Goal: Information Seeking & Learning: Check status

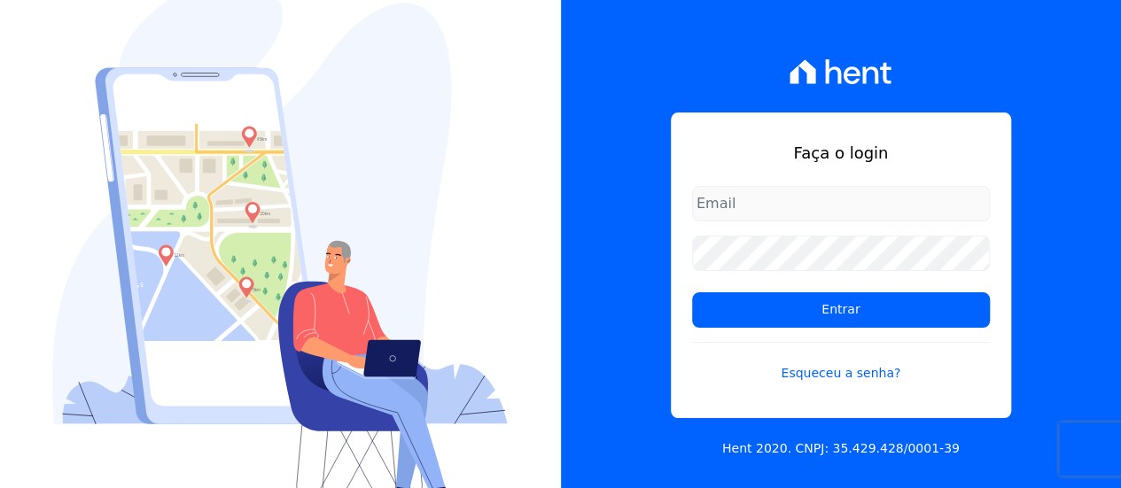
type input "contato@condominioalexandria.com.br"
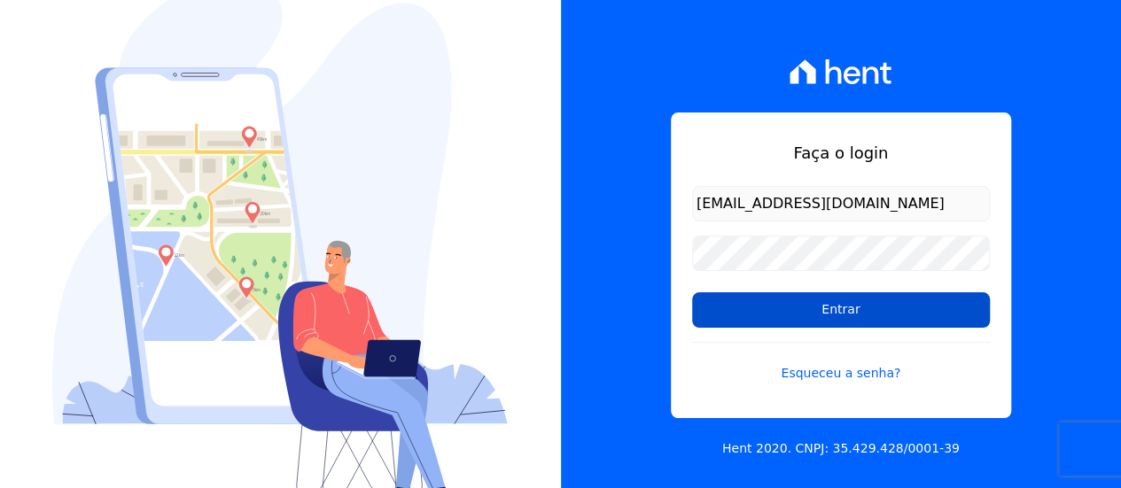
click at [795, 312] on input "Entrar" at bounding box center [841, 309] width 298 height 35
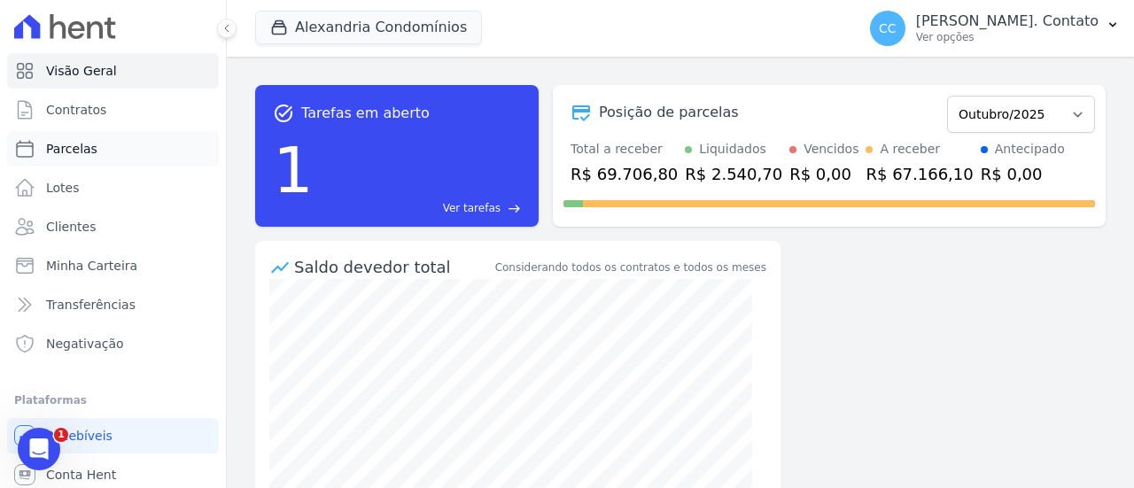
click at [81, 151] on span "Parcelas" at bounding box center [71, 149] width 51 height 18
select select
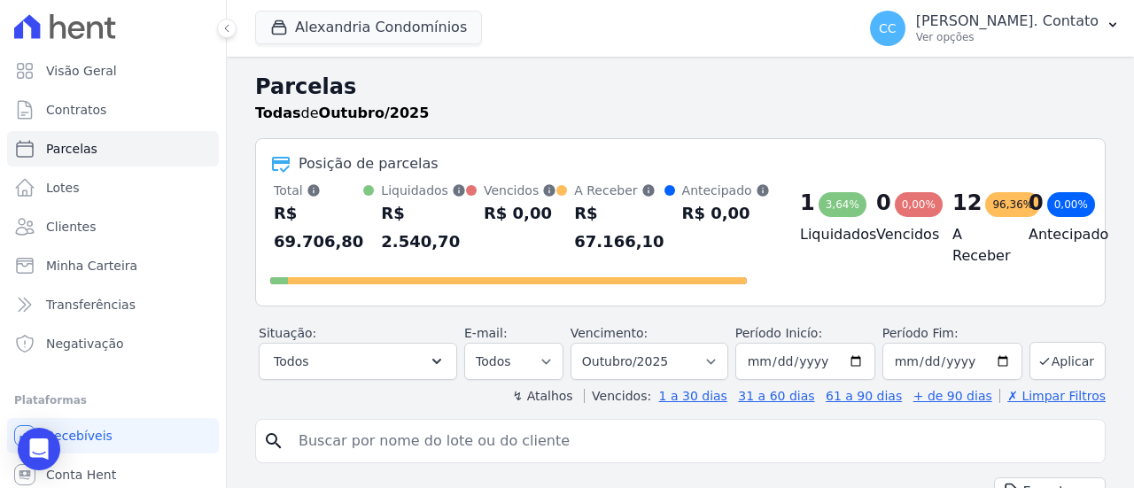
scroll to position [89, 0]
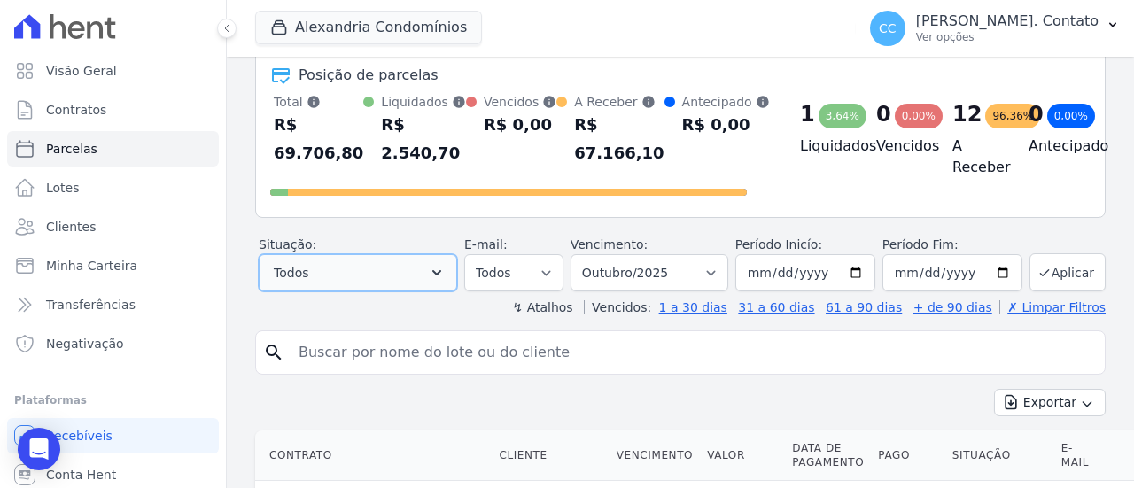
click at [420, 277] on button "Todos" at bounding box center [358, 272] width 198 height 37
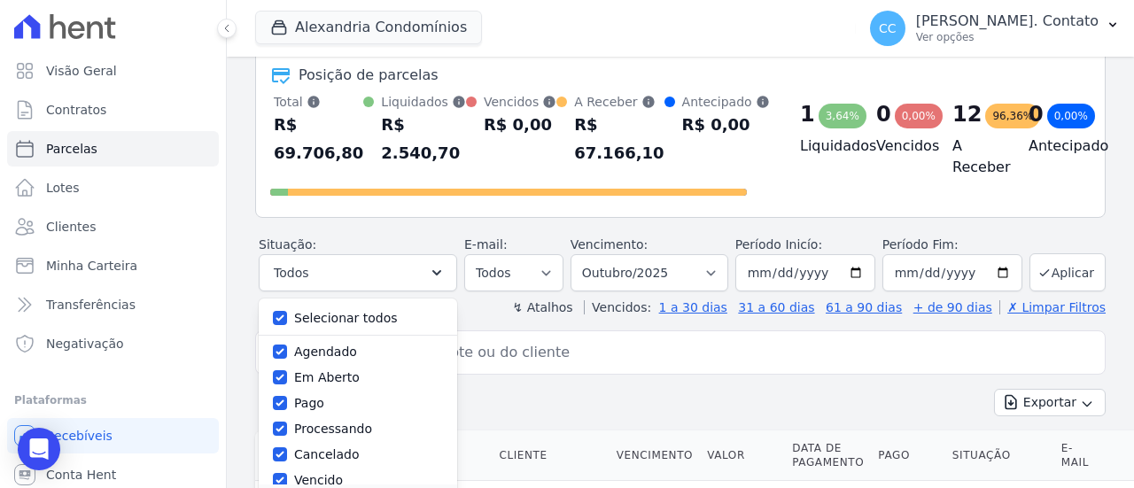
click at [361, 311] on label "Selecionar todos" at bounding box center [346, 318] width 104 height 14
click at [287, 311] on input "Selecionar todos" at bounding box center [280, 318] width 14 height 14
checkbox input "false"
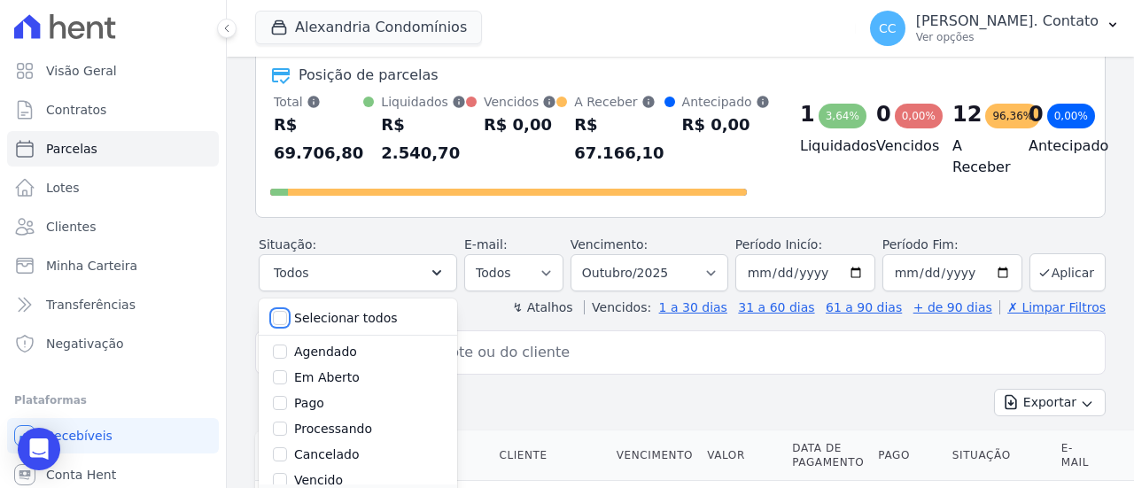
checkbox input "false"
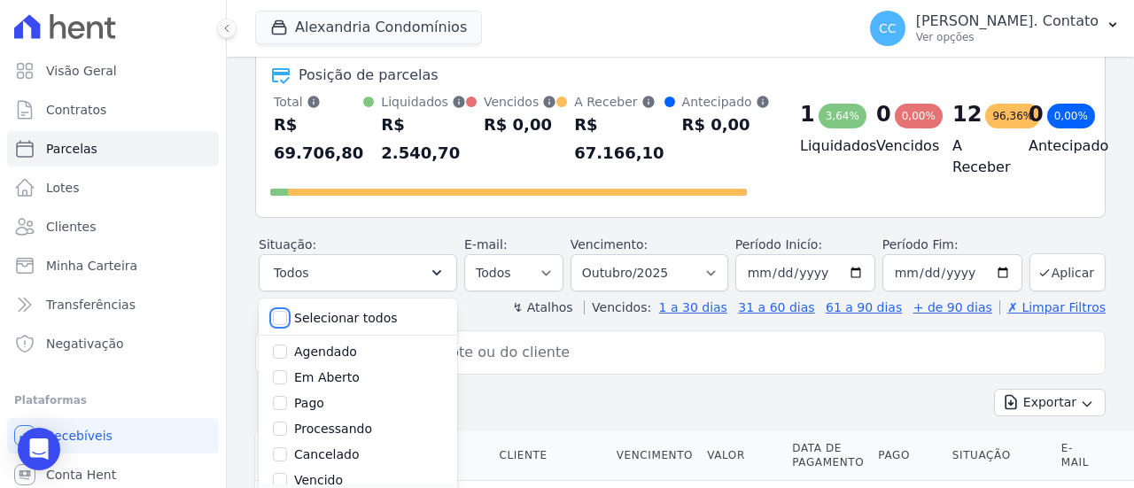
checkbox input "false"
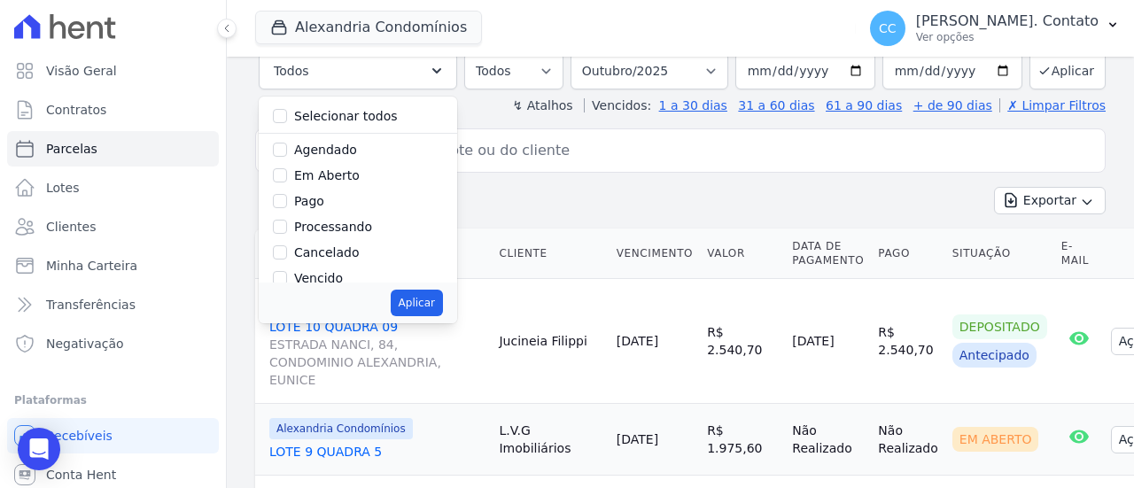
scroll to position [270, 0]
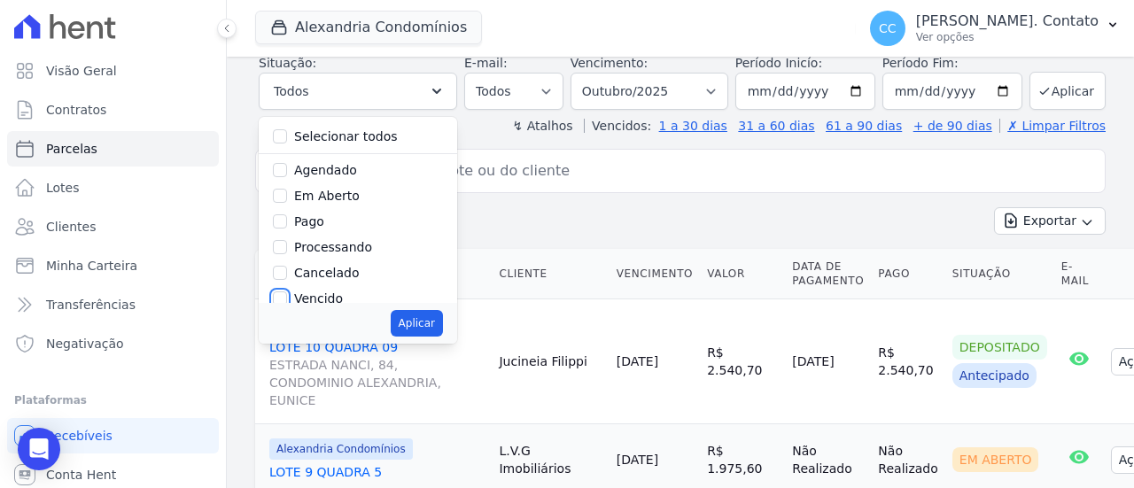
click at [287, 295] on input "Vencido" at bounding box center [280, 298] width 14 height 14
checkbox input "true"
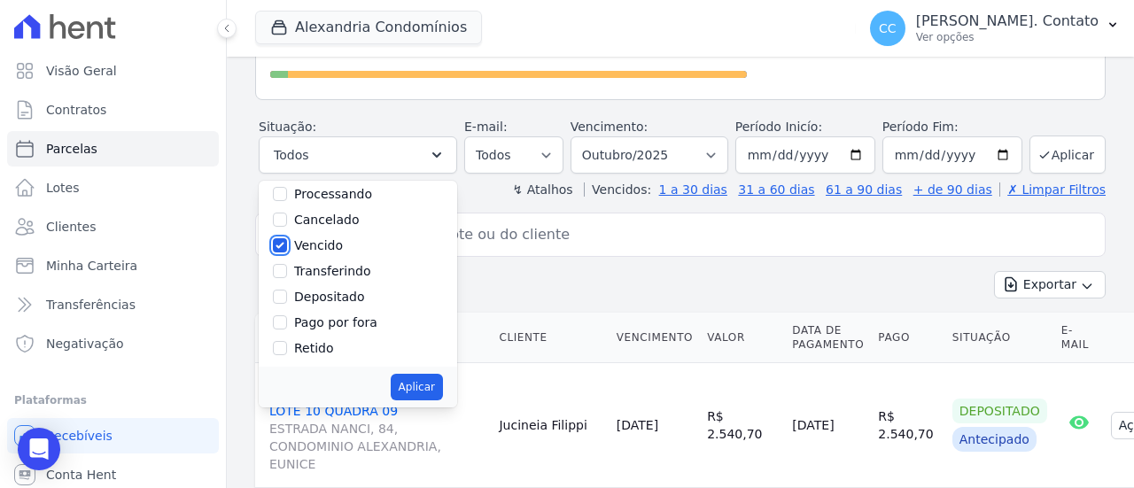
scroll to position [182, 0]
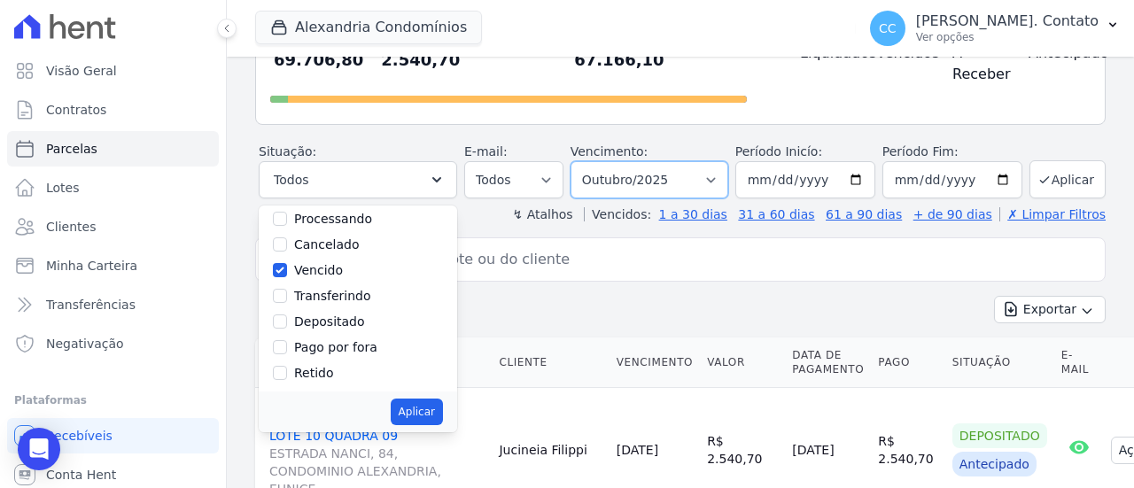
click at [716, 177] on select "Filtrar por período ──────── Todos os meses Março/2023 Abril/2023 Maio/2023 Jun…" at bounding box center [649, 179] width 158 height 37
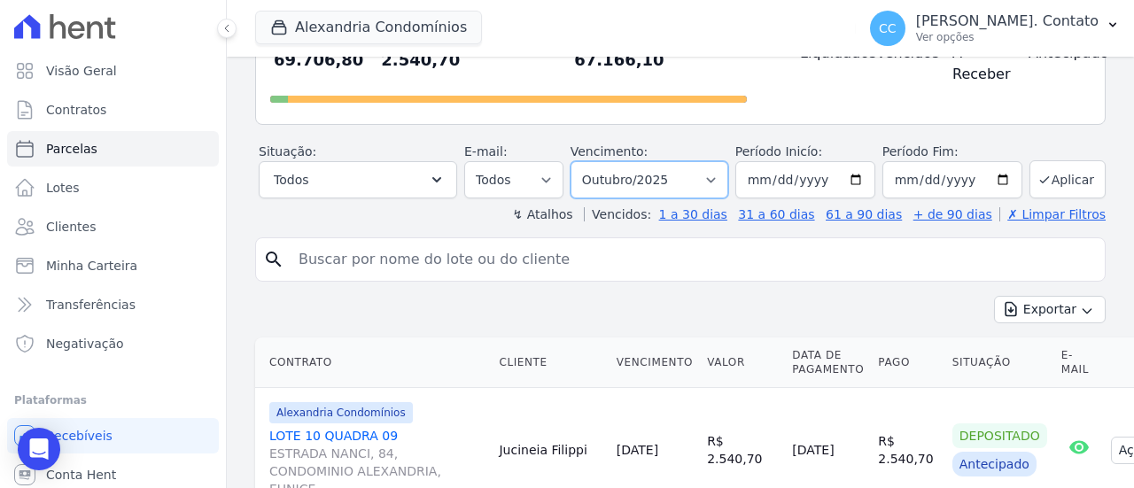
select select "09/2025"
click at [583, 161] on select "Filtrar por período ──────── Todos os meses Março/2023 Abril/2023 Maio/2023 Jun…" at bounding box center [649, 179] width 158 height 37
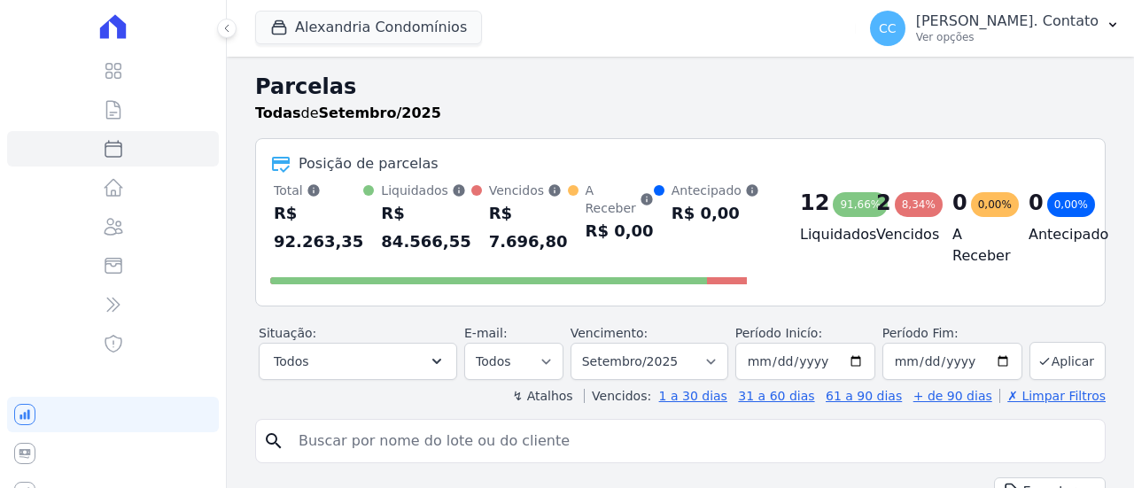
select select
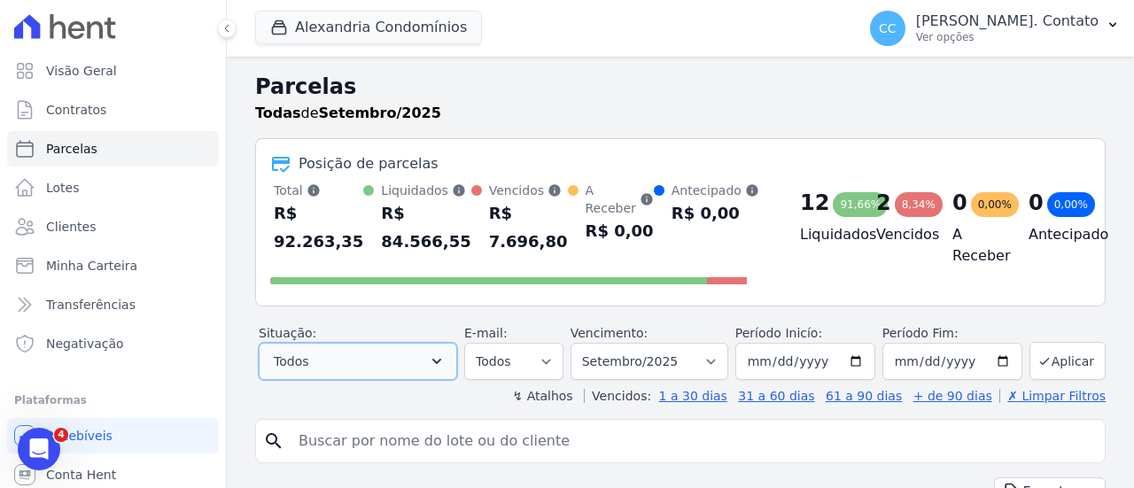
click at [422, 357] on button "Todos" at bounding box center [358, 361] width 198 height 37
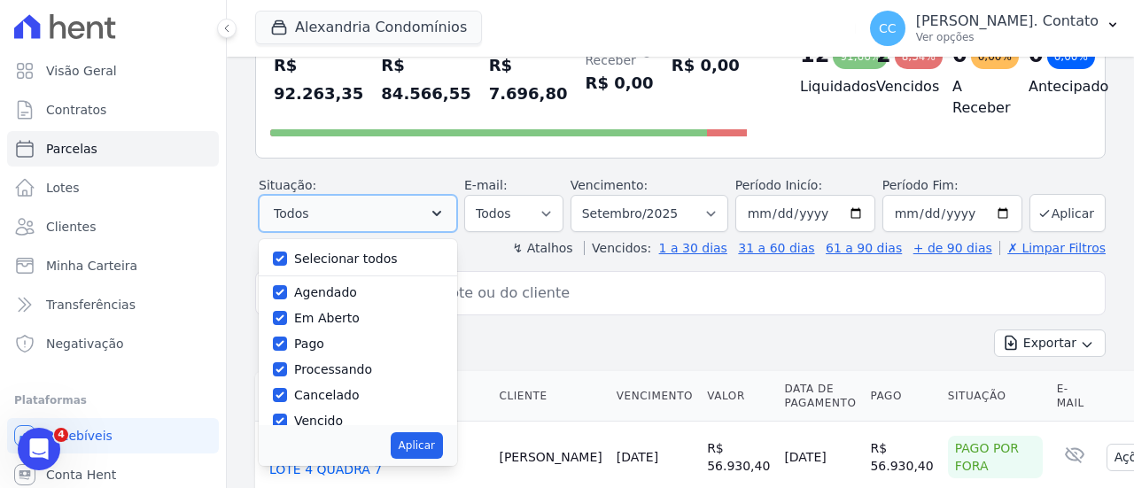
scroll to position [177, 0]
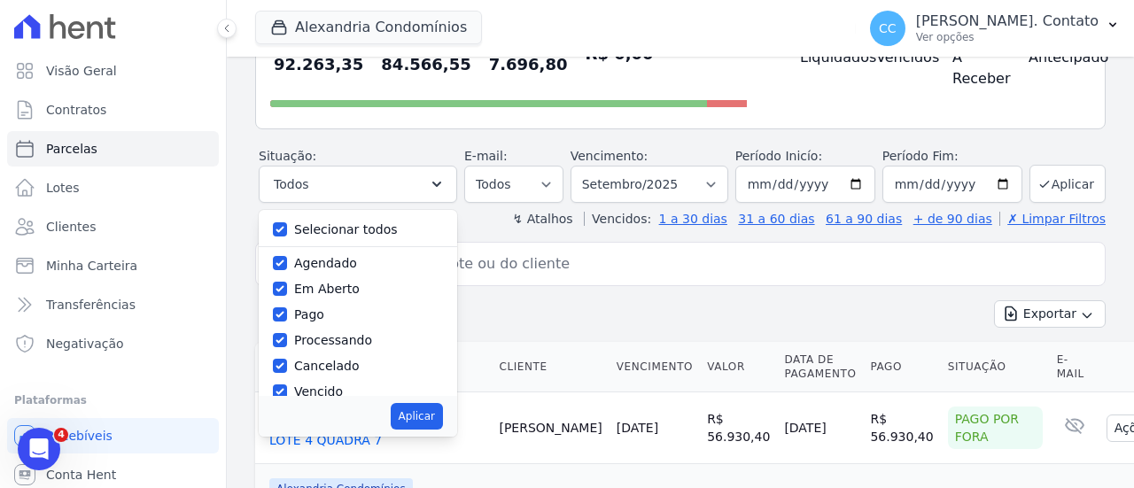
click at [345, 226] on label "Selecionar todos" at bounding box center [346, 229] width 104 height 14
click at [287, 226] on input "Selecionar todos" at bounding box center [280, 229] width 14 height 14
checkbox input "false"
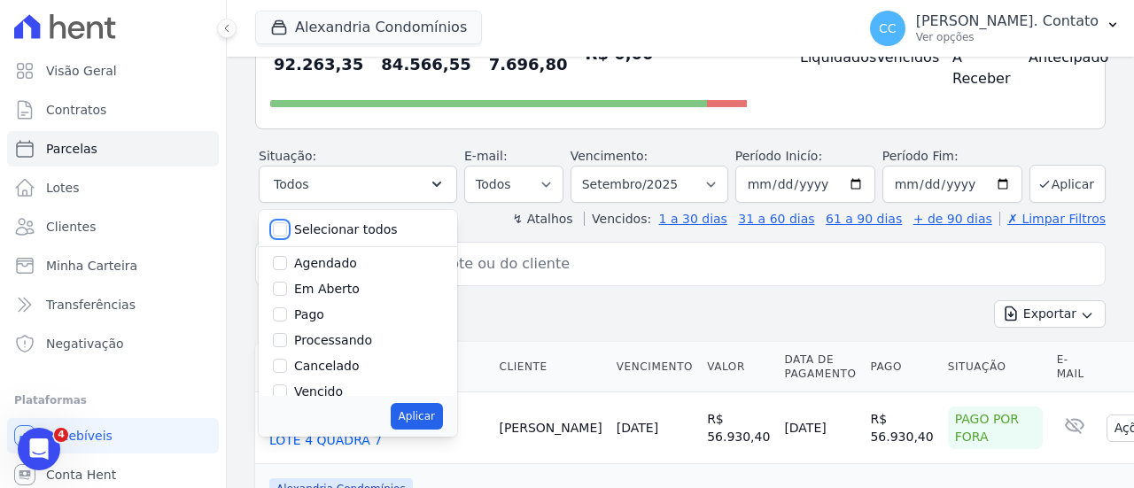
checkbox input "false"
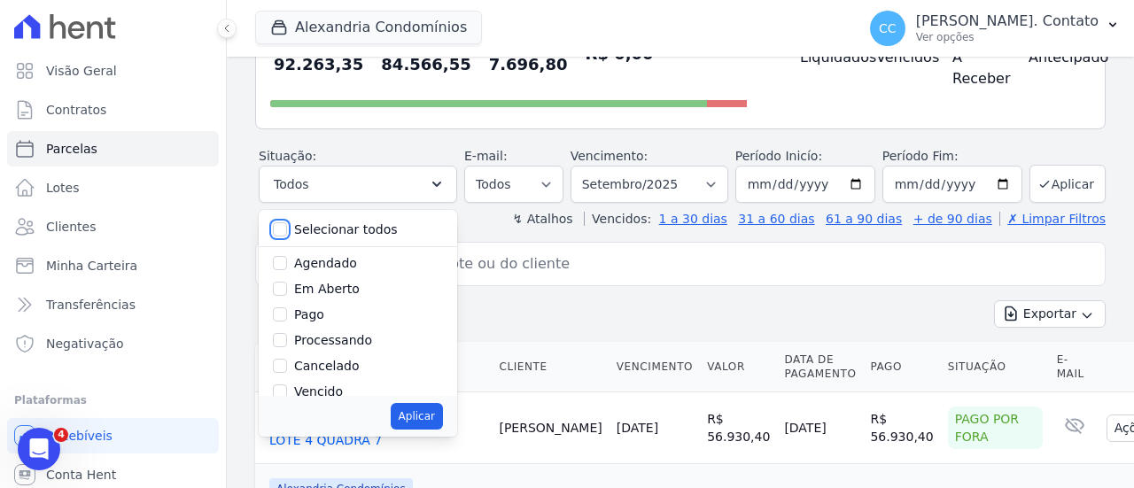
checkbox input "false"
click at [340, 391] on label "Vencido" at bounding box center [318, 391] width 49 height 14
click at [287, 391] on input "Vencido" at bounding box center [280, 391] width 14 height 14
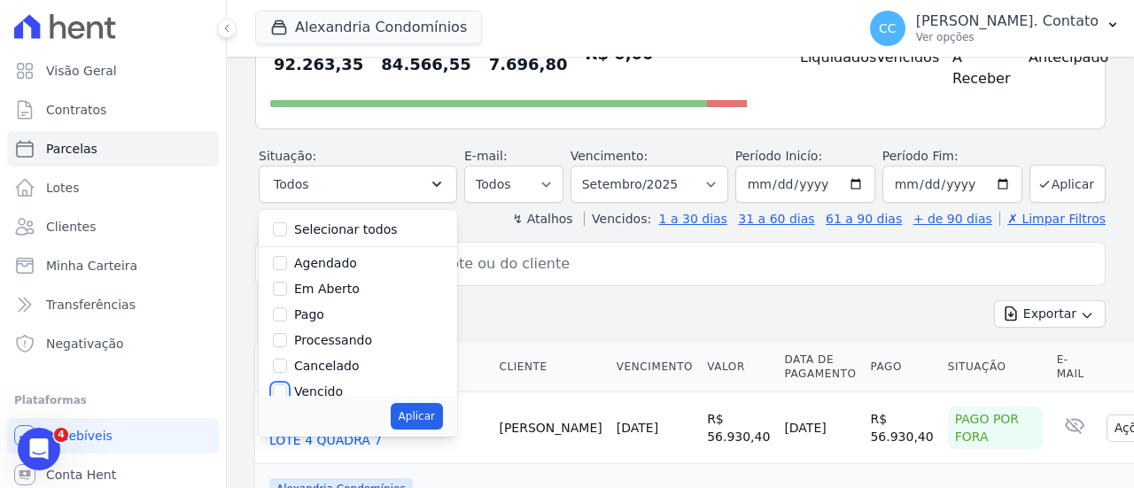
checkbox input "true"
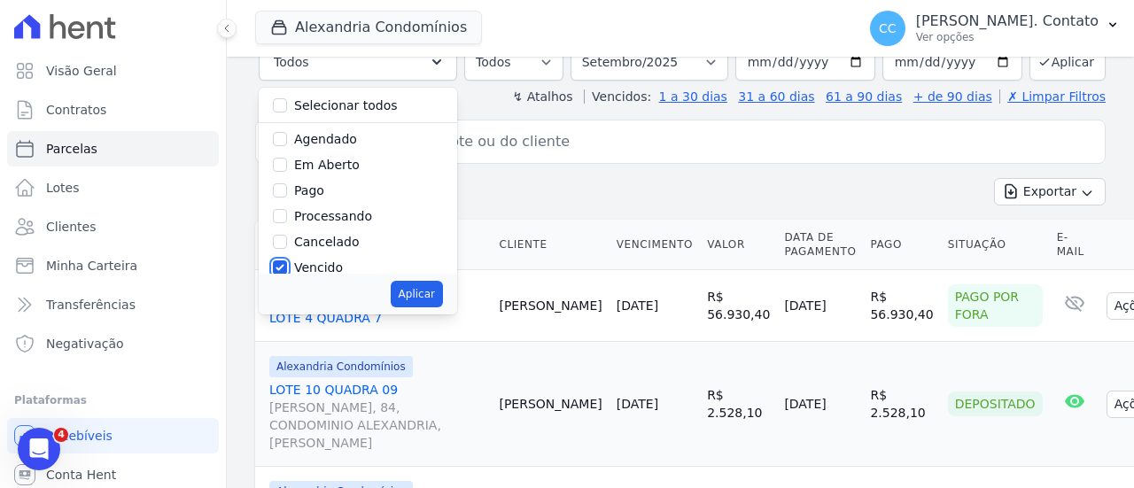
scroll to position [354, 0]
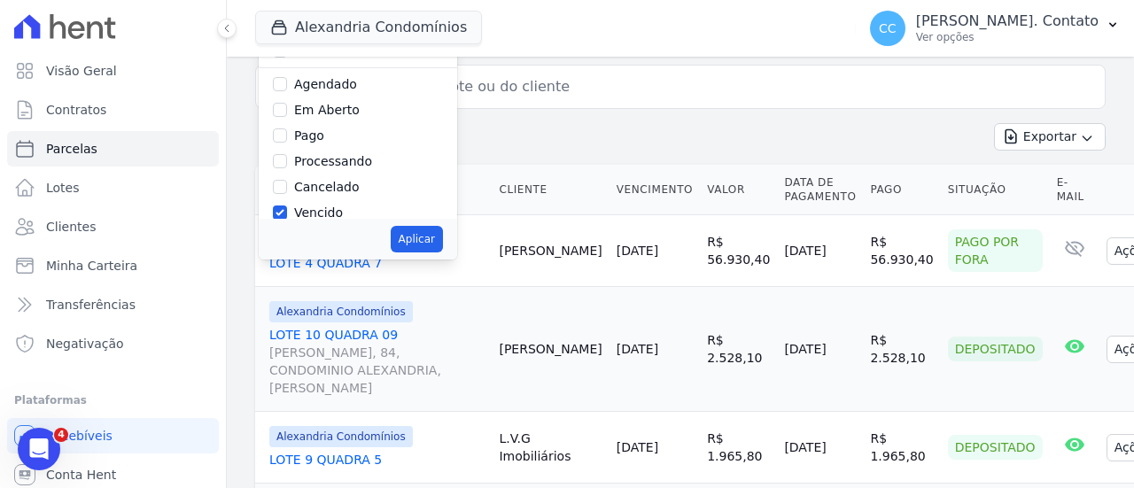
click at [619, 89] on input "search" at bounding box center [693, 86] width 810 height 35
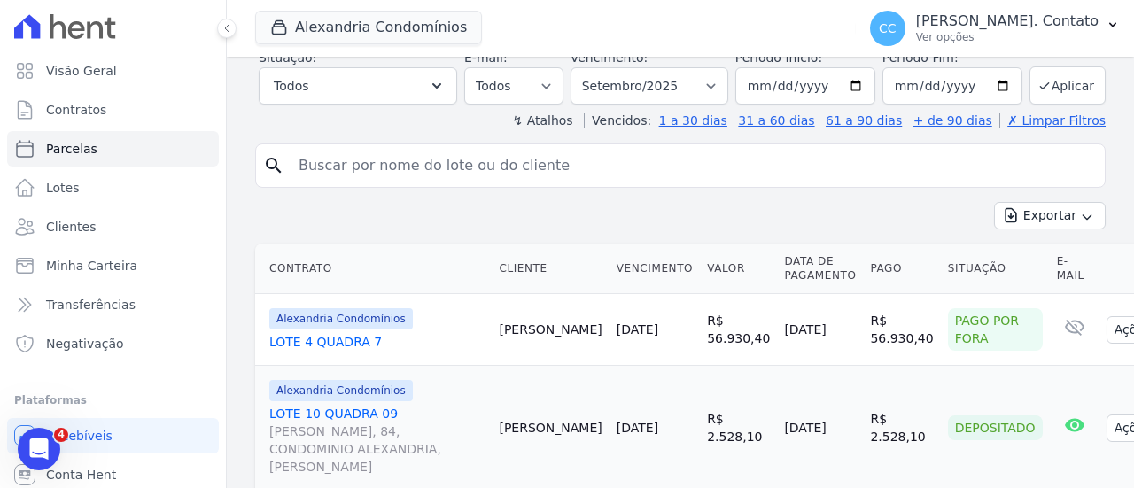
scroll to position [266, 0]
